Goal: Transaction & Acquisition: Subscribe to service/newsletter

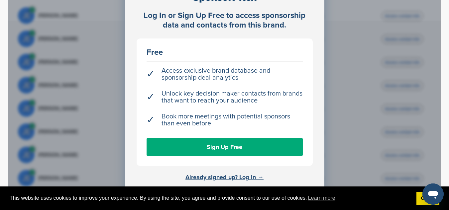
scroll to position [285, 0]
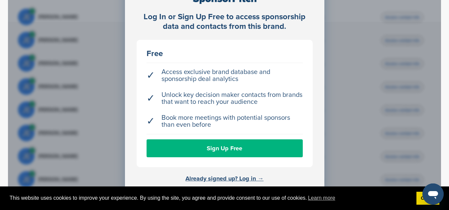
click at [225, 141] on link "Sign Up Free" at bounding box center [225, 149] width 156 height 18
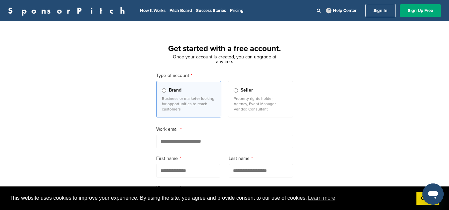
click at [187, 143] on input "email" at bounding box center [224, 142] width 137 height 14
type input "**********"
type input "******"
type input "**********"
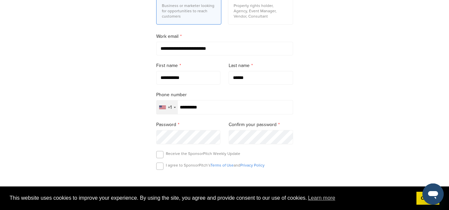
scroll to position [94, 0]
click at [174, 107] on div "Selected country" at bounding box center [175, 106] width 2 height 1
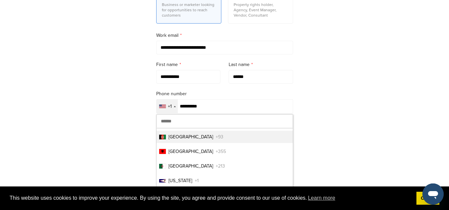
drag, startPoint x: 173, startPoint y: 108, endPoint x: 200, endPoint y: 149, distance: 48.8
click at [178, 114] on div "+1 Afghanistan +93 Albania +355 Algeria +213 American Samoa +1 Andorra +376 Ang…" at bounding box center [167, 106] width 22 height 14
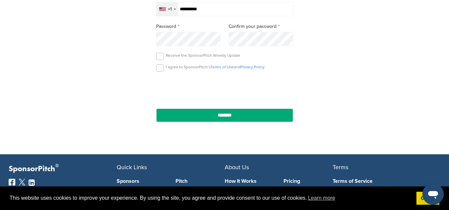
scroll to position [192, 0]
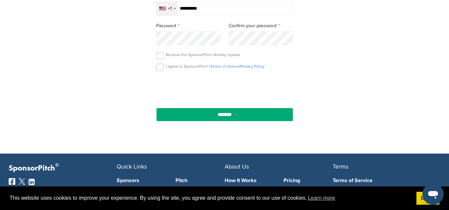
click at [174, 9] on div "Selected country" at bounding box center [175, 8] width 2 height 1
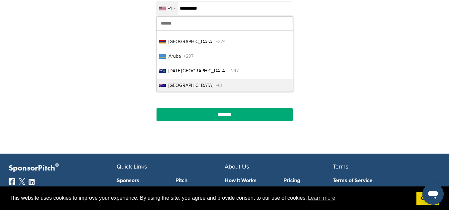
scroll to position [144, 0]
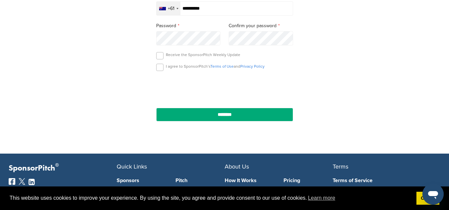
click at [159, 72] on div "I agree to SponsorPitch’s Terms of Use and Privacy Policy" at bounding box center [224, 69] width 137 height 10
click at [159, 67] on label at bounding box center [159, 67] width 7 height 7
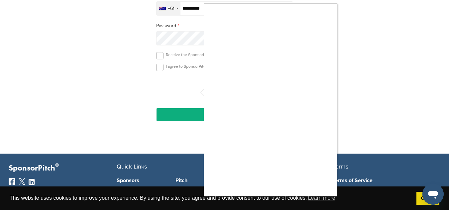
click at [191, 88] on div at bounding box center [224, 105] width 449 height 210
click at [192, 89] on div at bounding box center [224, 105] width 449 height 210
click at [195, 88] on div at bounding box center [224, 105] width 449 height 210
click at [193, 87] on div at bounding box center [224, 105] width 449 height 210
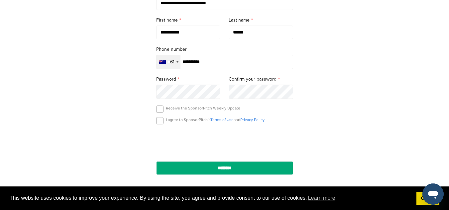
scroll to position [134, 0]
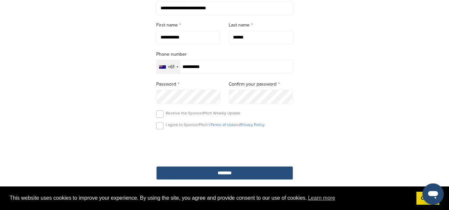
click at [222, 174] on input "********" at bounding box center [224, 173] width 137 height 14
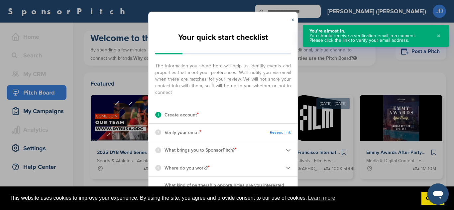
scroll to position [4, 0]
